Goal: Task Accomplishment & Management: Complete application form

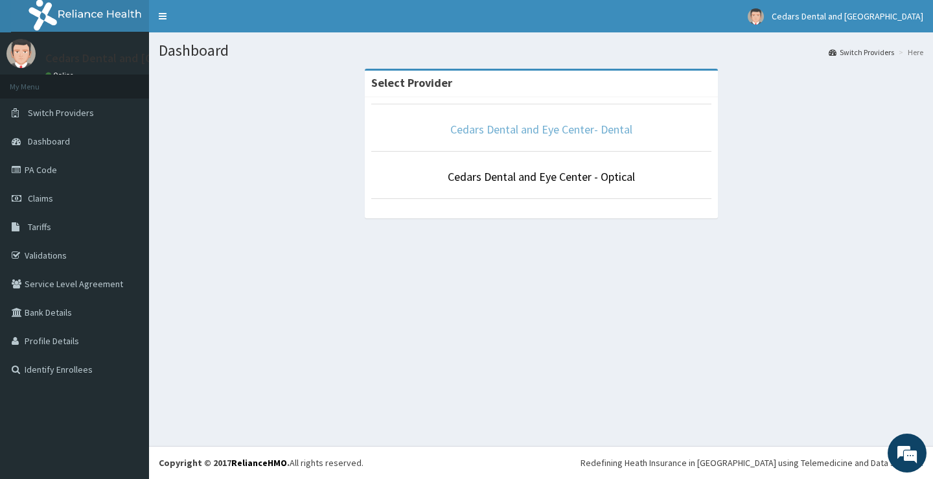
click at [557, 131] on link "Cedars Dental and Eye Center- Dental" at bounding box center [541, 129] width 182 height 15
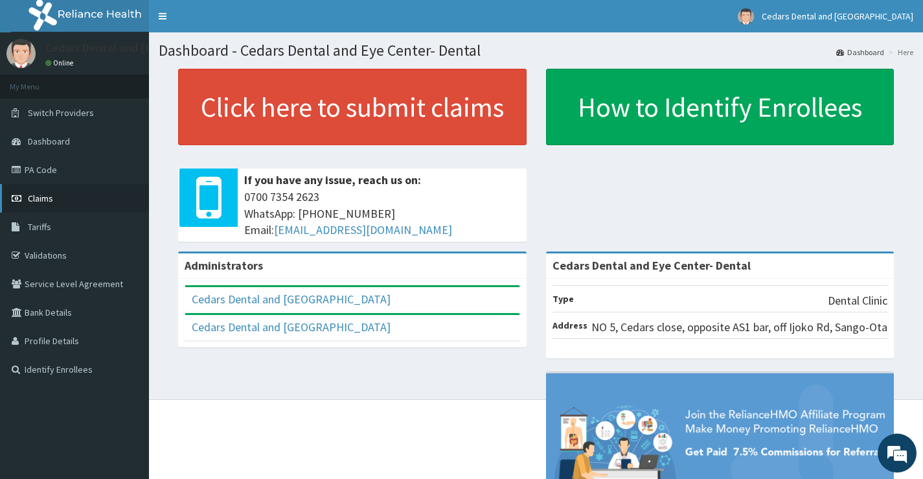
click at [50, 195] on span "Claims" at bounding box center [40, 198] width 25 height 12
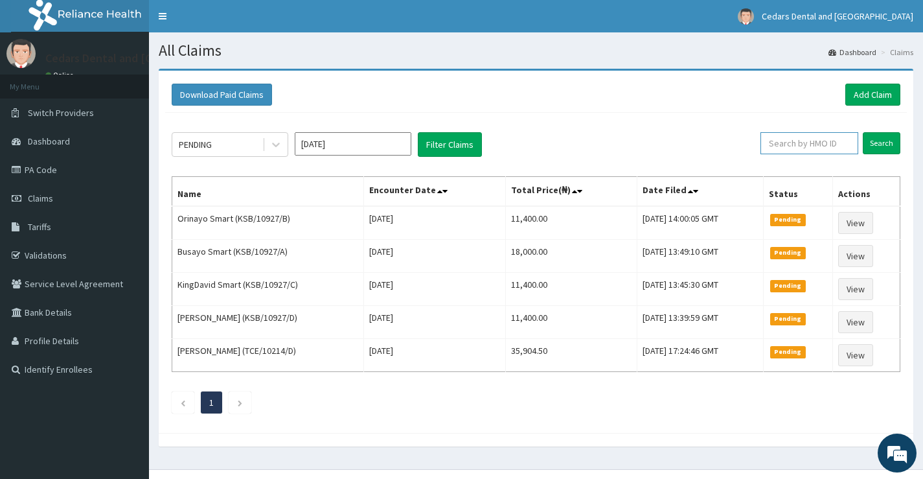
click at [815, 145] on input "text" at bounding box center [810, 143] width 98 height 22
click at [875, 143] on input "Search" at bounding box center [882, 143] width 38 height 22
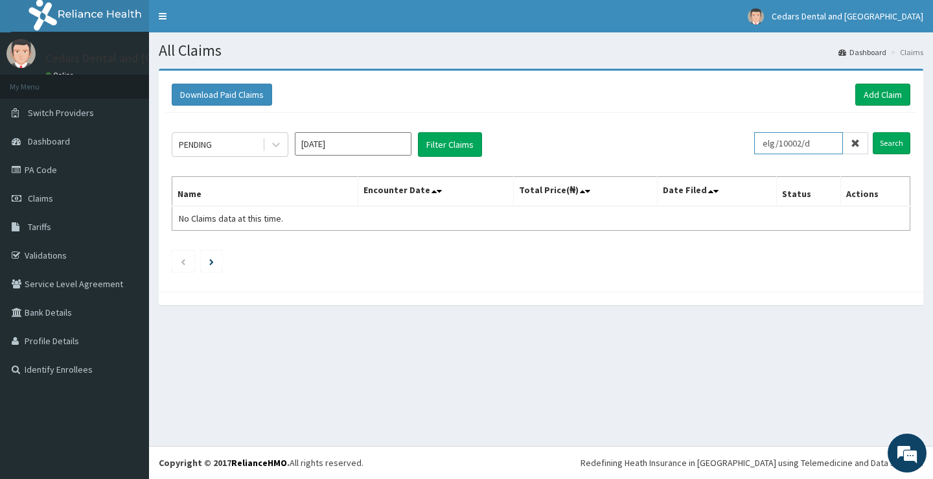
click at [820, 145] on input "elg/10002/d" at bounding box center [798, 143] width 89 height 22
type input "e"
type input "ELG/10002/D"
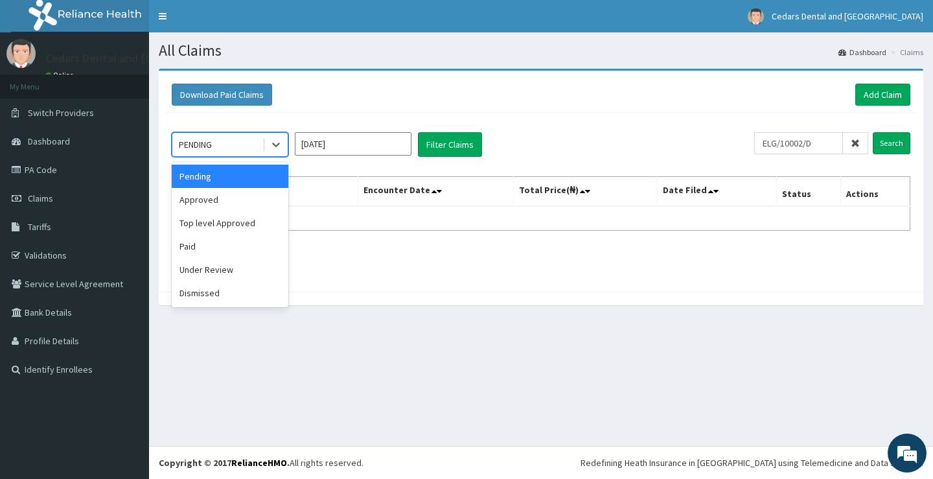
click at [203, 141] on div "PENDING" at bounding box center [195, 144] width 33 height 13
click at [216, 179] on div "Pending" at bounding box center [230, 176] width 117 height 23
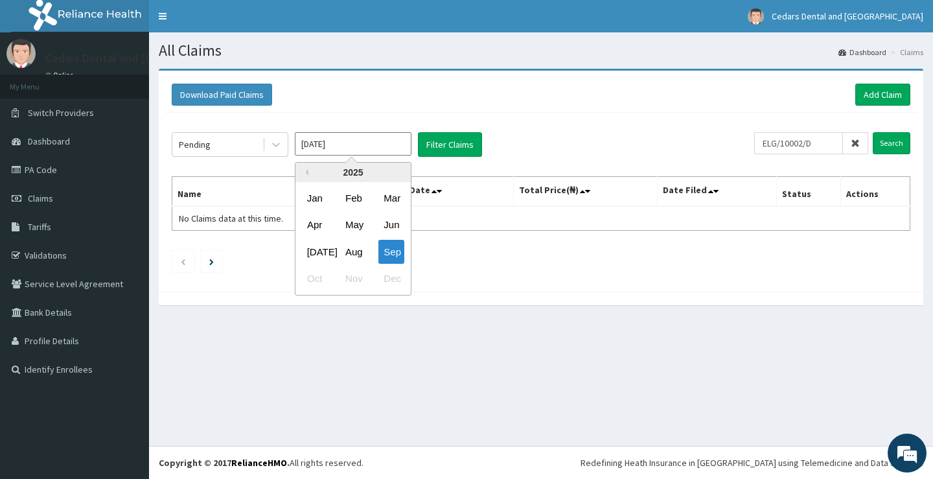
click at [347, 151] on input "[DATE]" at bounding box center [353, 143] width 117 height 23
click at [393, 251] on div "Sep" at bounding box center [391, 252] width 26 height 24
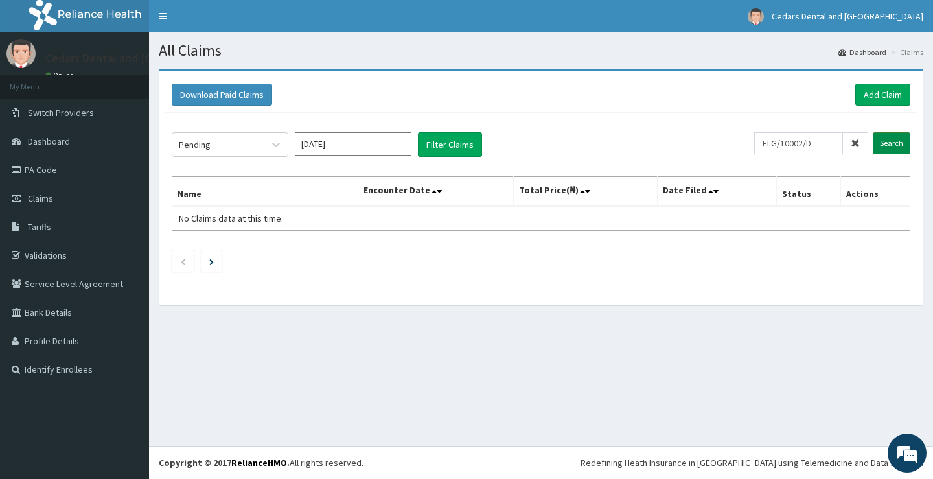
click at [894, 136] on input "Search" at bounding box center [892, 143] width 38 height 22
click at [40, 170] on link "PA Code" at bounding box center [74, 170] width 149 height 29
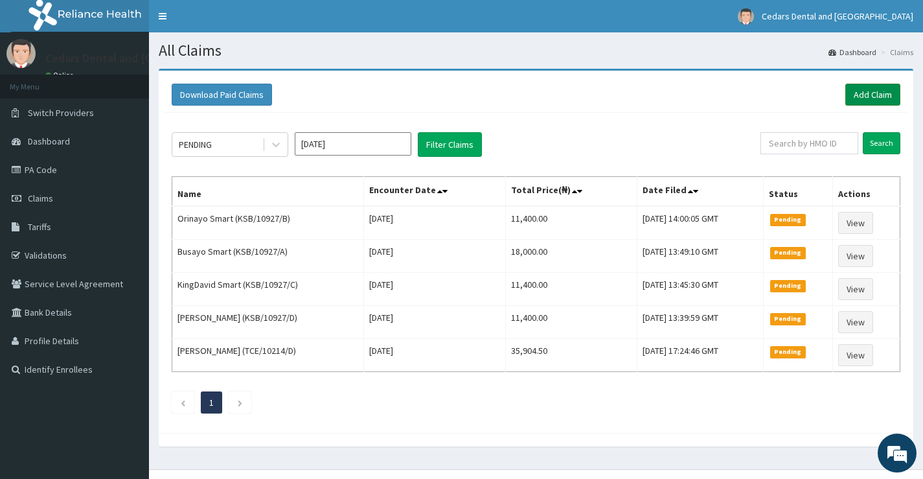
click at [877, 91] on link "Add Claim" at bounding box center [873, 95] width 55 height 22
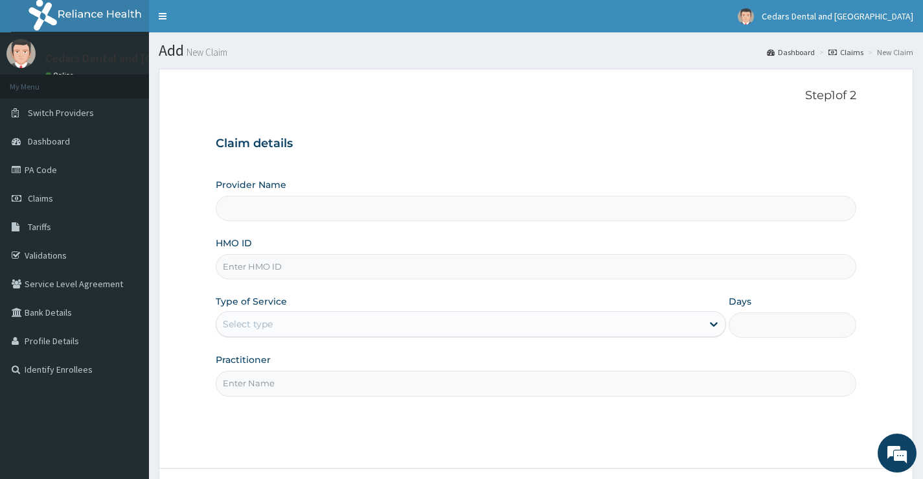
click at [324, 265] on input "HMO ID" at bounding box center [536, 266] width 641 height 25
type input "Cedars Dental and Eye Center- Dental"
type input "ELG/10002/D"
click at [306, 321] on div "Select type" at bounding box center [459, 324] width 486 height 21
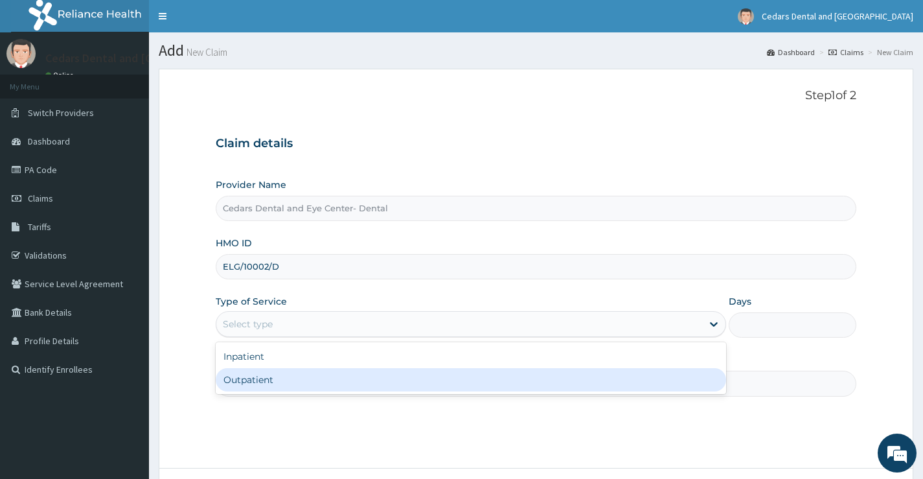
click at [252, 382] on div "Outpatient" at bounding box center [471, 379] width 511 height 23
type input "1"
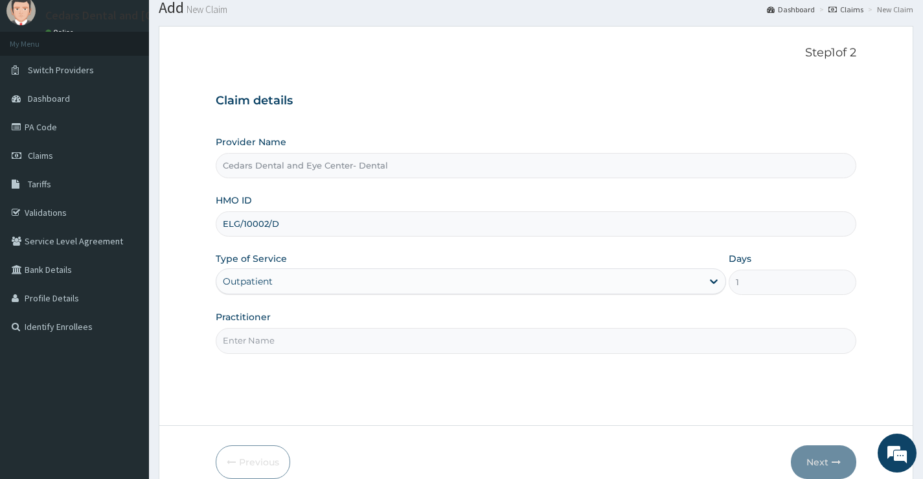
scroll to position [106, 0]
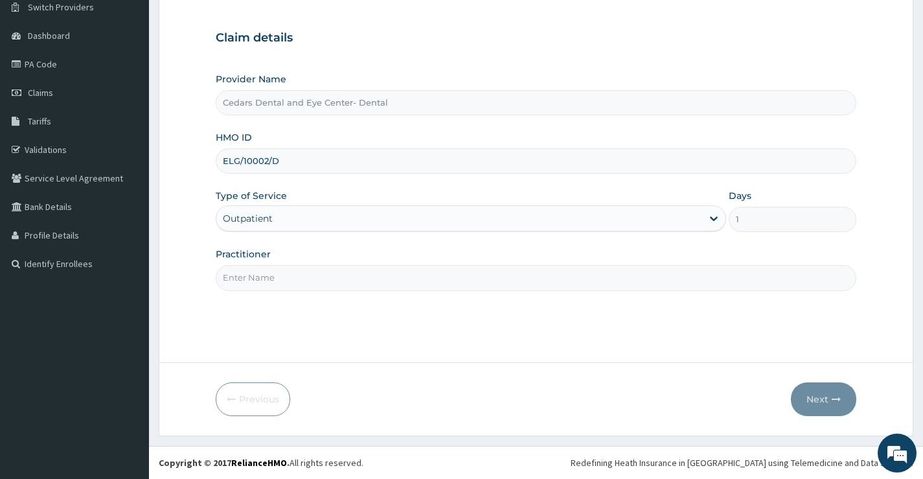
click at [257, 283] on input "Practitioner" at bounding box center [536, 277] width 641 height 25
type input "TUNJI OJO"
click at [813, 400] on button "Next" at bounding box center [823, 399] width 65 height 34
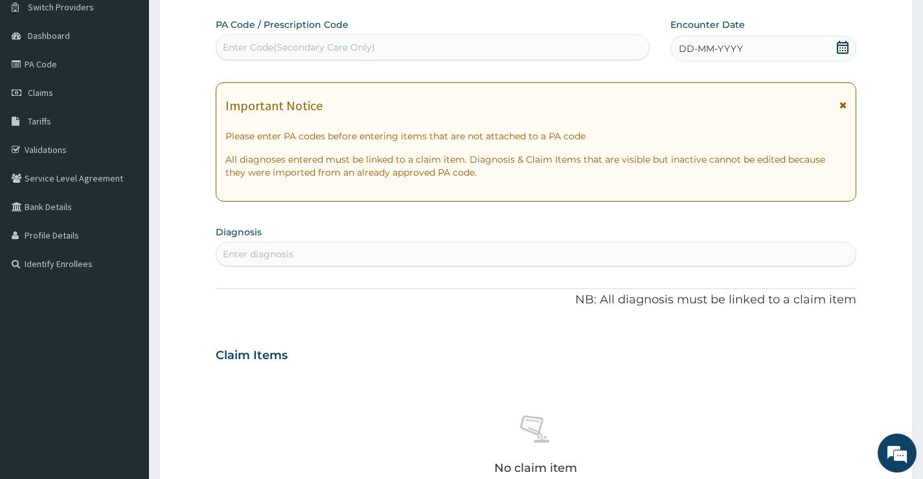
click at [362, 43] on div "Enter Code(Secondary Care Only)" at bounding box center [299, 47] width 152 height 13
type input "PA/AD61CD"
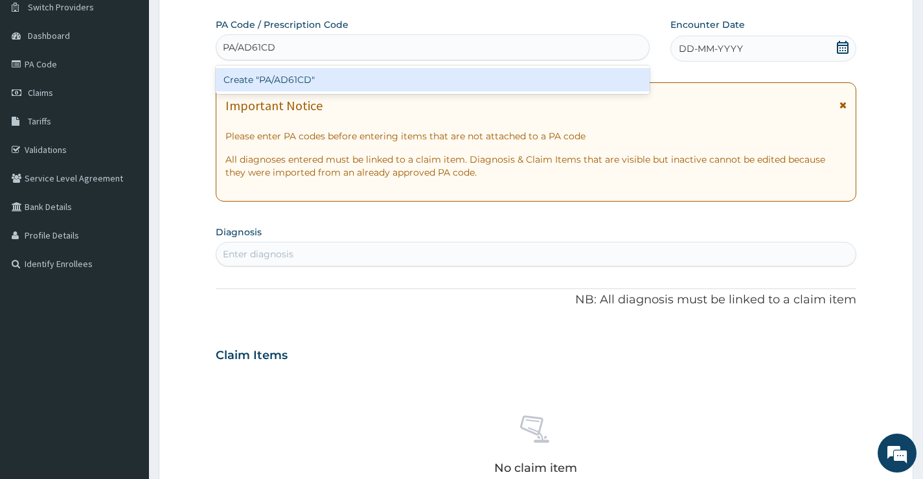
click at [411, 87] on div "Create "PA/AD61CD"" at bounding box center [433, 79] width 434 height 23
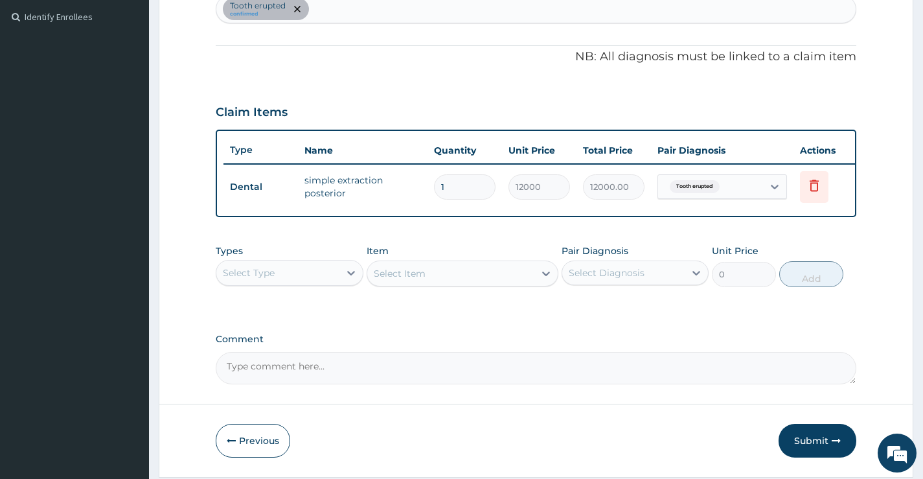
scroll to position [404, 0]
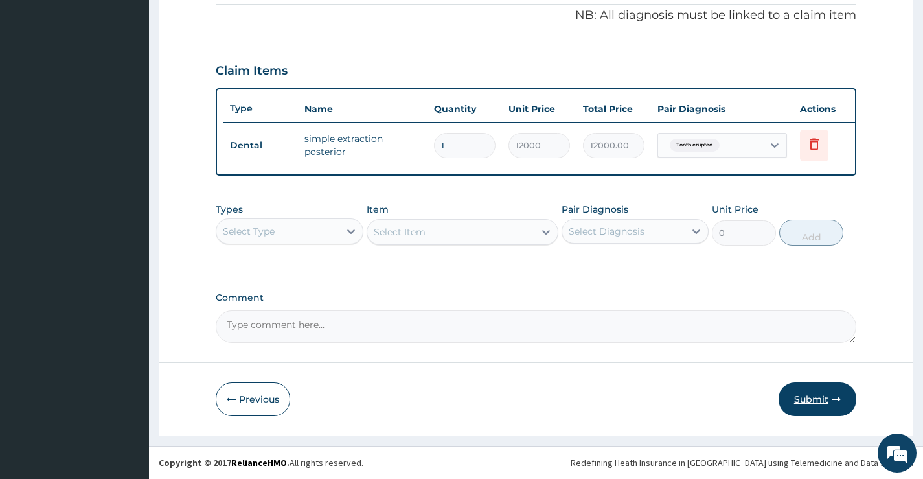
click at [804, 398] on button "Submit" at bounding box center [818, 399] width 78 height 34
